Goal: Find specific page/section: Find specific page/section

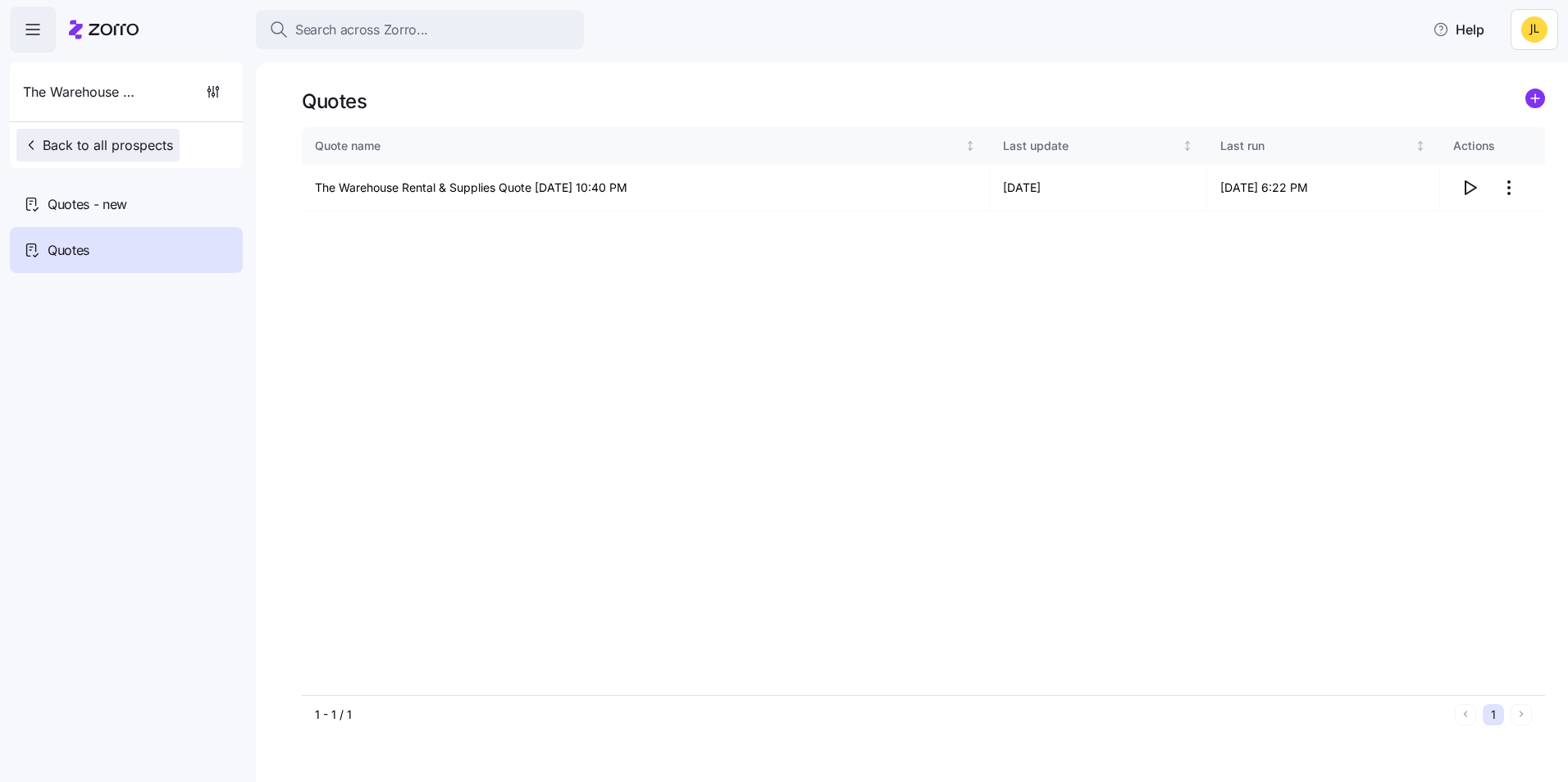
click at [88, 138] on span "Back to all prospects" at bounding box center [97, 144] width 150 height 19
